Goal: Task Accomplishment & Management: Manage account settings

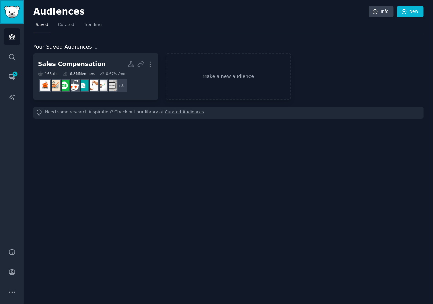
click at [13, 13] on img "Sidebar" at bounding box center [12, 12] width 16 height 12
click at [389, 9] on link "Info" at bounding box center [380, 11] width 25 height 11
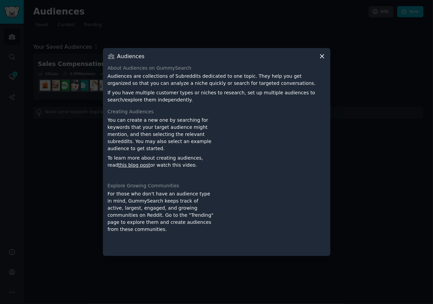
click at [244, 17] on div at bounding box center [216, 152] width 433 height 304
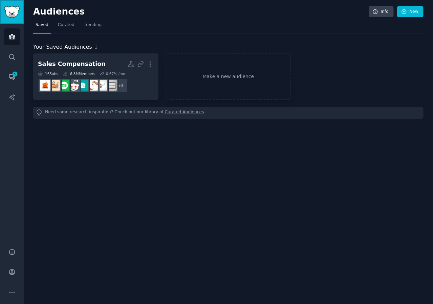
click at [16, 6] on img "Sidebar" at bounding box center [12, 12] width 16 height 12
click at [233, 176] on div "Audiences Info New Saved Curated Trending Your Saved Audiences 1 Sales Compensa…" at bounding box center [228, 151] width 409 height 303
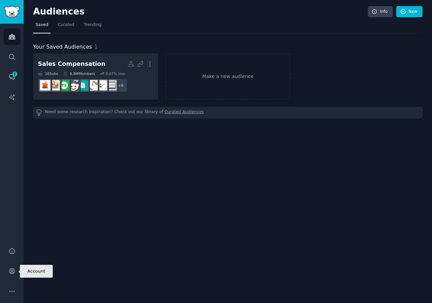
click at [13, 274] on icon "Sidebar" at bounding box center [11, 271] width 7 height 7
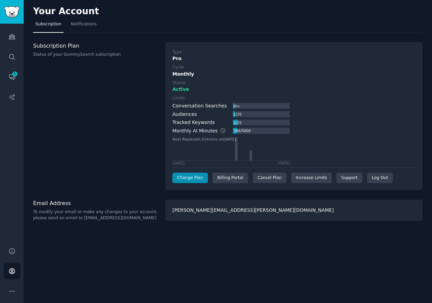
click at [263, 177] on div "Cancel Plan" at bounding box center [269, 178] width 33 height 11
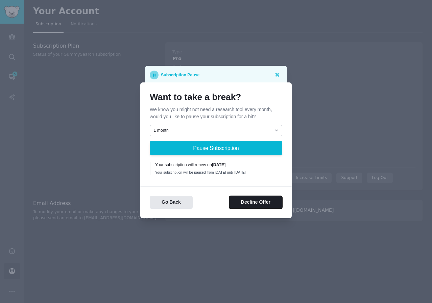
click at [254, 207] on button "Decline Offer" at bounding box center [255, 202] width 53 height 13
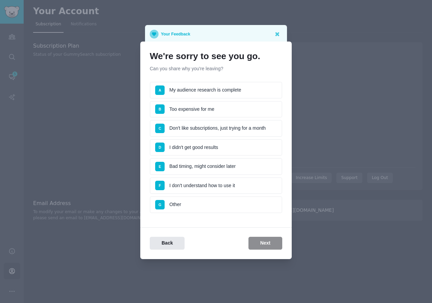
click at [193, 207] on li "G Other" at bounding box center [216, 205] width 133 height 17
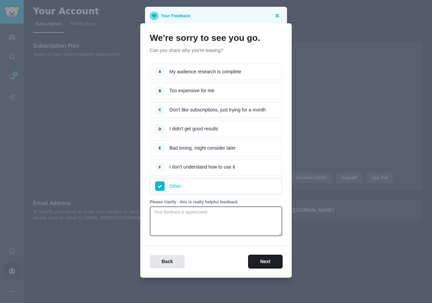
click at [273, 263] on button "Next" at bounding box center [266, 261] width 34 height 13
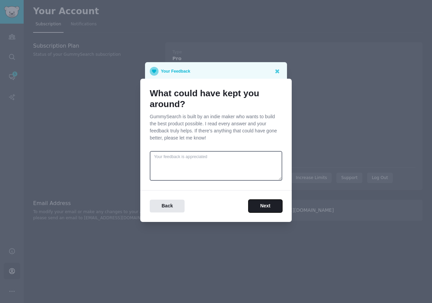
click at [252, 207] on button "Next" at bounding box center [266, 206] width 34 height 13
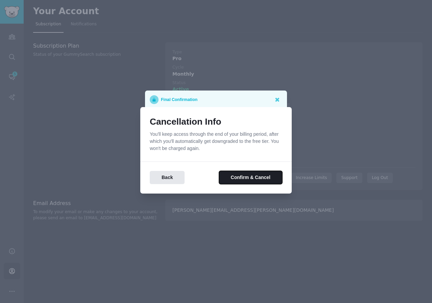
click at [234, 179] on button "Confirm & Cancel" at bounding box center [250, 177] width 63 height 13
